Goal: Task Accomplishment & Management: Manage account settings

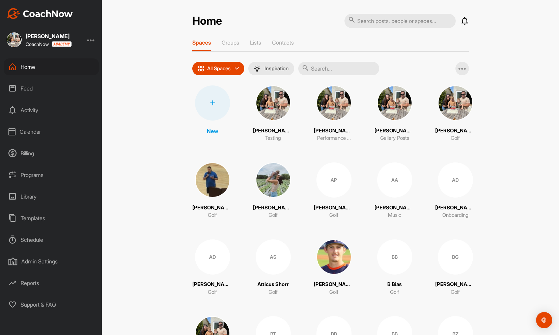
click at [29, 133] on div "Calendar" at bounding box center [51, 131] width 95 height 17
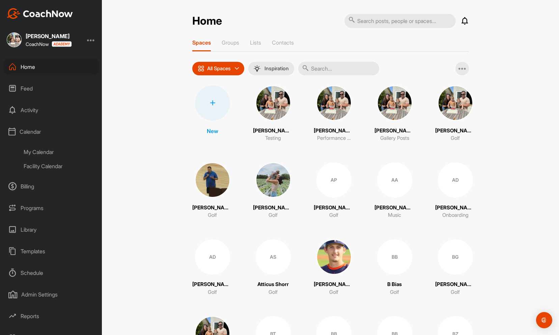
click at [38, 148] on div "My Calendar" at bounding box center [59, 152] width 80 height 14
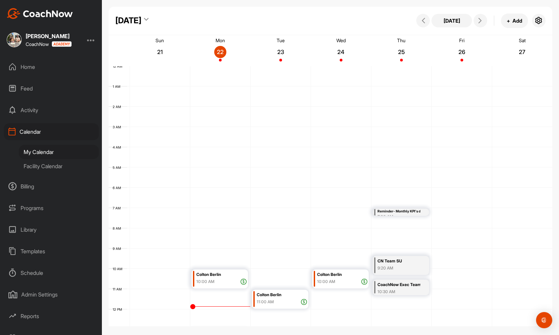
scroll to position [117, 0]
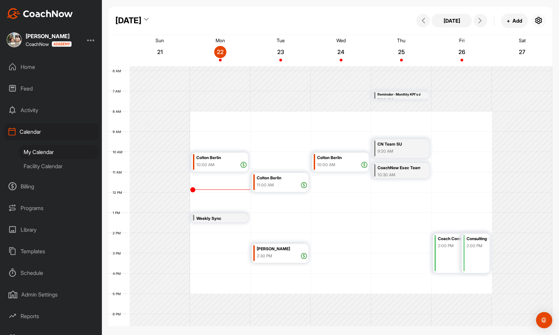
click at [541, 21] on icon "button" at bounding box center [539, 21] width 8 height 8
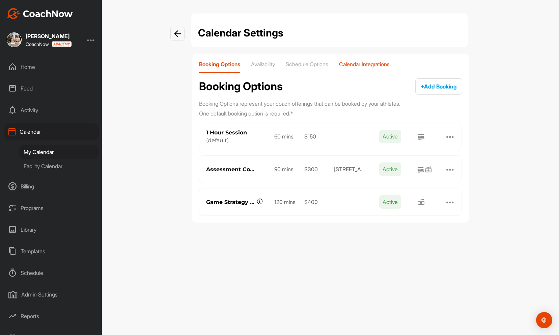
click at [376, 64] on p "Calendar Integrations" at bounding box center [364, 64] width 51 height 7
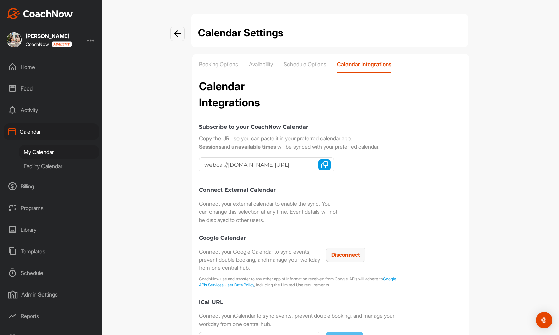
click at [350, 252] on span "Disconnect" at bounding box center [345, 254] width 29 height 7
click at [344, 255] on span "Connect" at bounding box center [344, 254] width 22 height 7
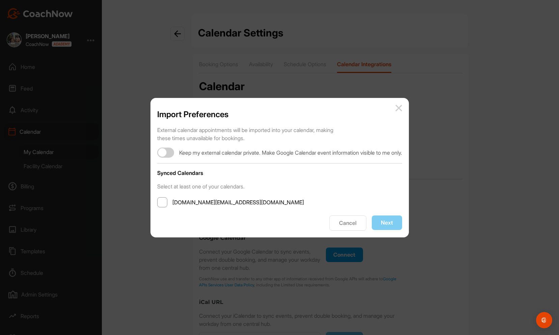
click at [157, 205] on span at bounding box center [162, 202] width 10 height 10
click at [172, 202] on input "[DOMAIN_NAME][EMAIL_ADDRESS][DOMAIN_NAME]" at bounding box center [172, 202] width 0 height 0
click at [158, 151] on div at bounding box center [162, 152] width 8 height 8
click at [165, 152] on div at bounding box center [169, 152] width 8 height 8
checkbox input "false"
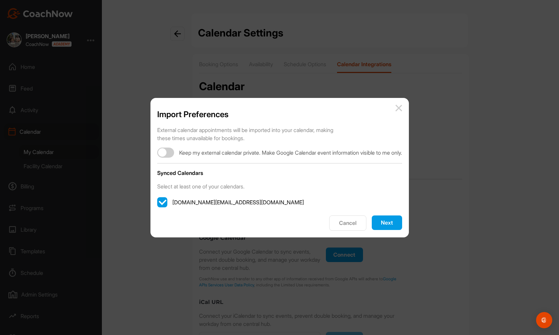
click at [397, 221] on button "Next" at bounding box center [387, 222] width 30 height 15
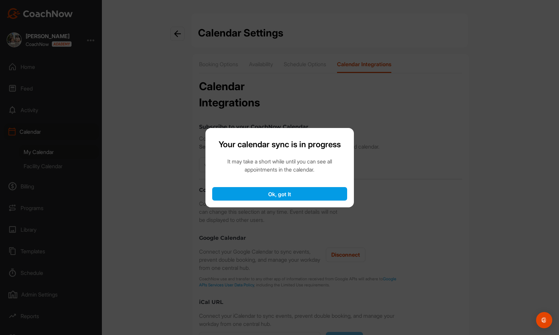
click at [305, 195] on button "Ok, got It" at bounding box center [279, 193] width 135 height 13
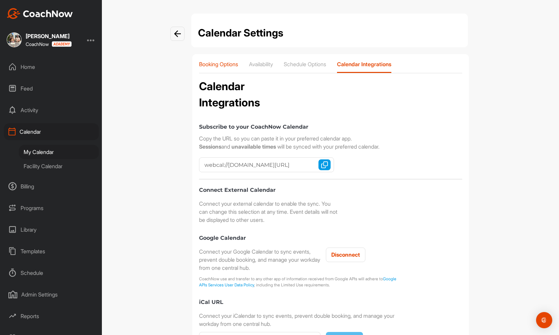
click at [214, 64] on p "Booking Options" at bounding box center [218, 64] width 39 height 7
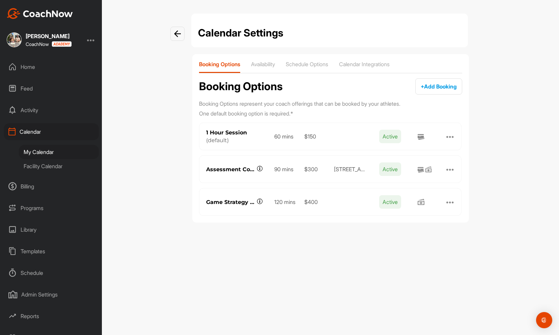
click at [47, 153] on div "My Calendar" at bounding box center [59, 152] width 80 height 14
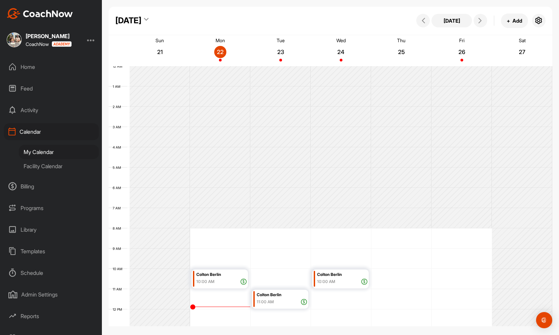
scroll to position [117, 0]
